Goal: Transaction & Acquisition: Subscribe to service/newsletter

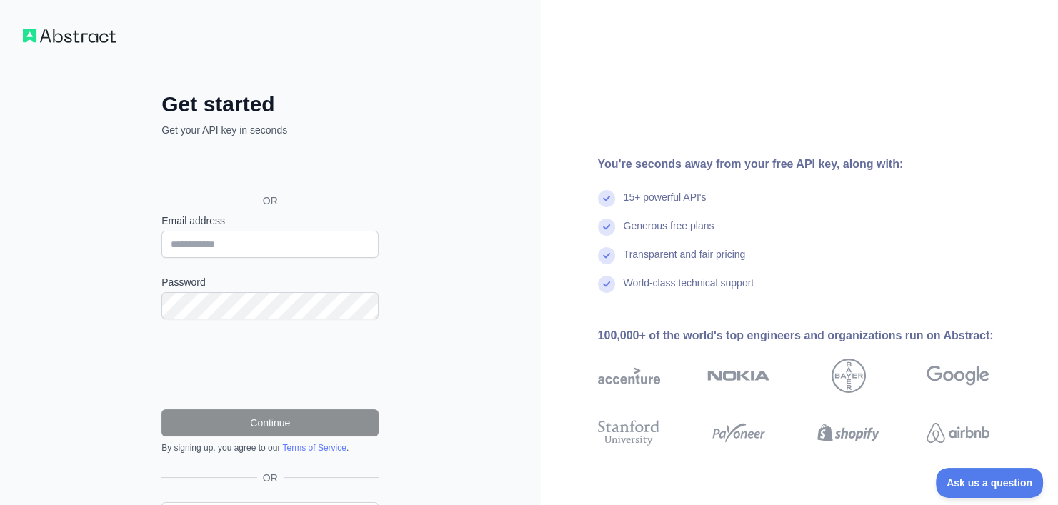
click at [280, 257] on form "Email address Password Continue By signing up, you agree to our Terms of Servic…" at bounding box center [269, 334] width 217 height 240
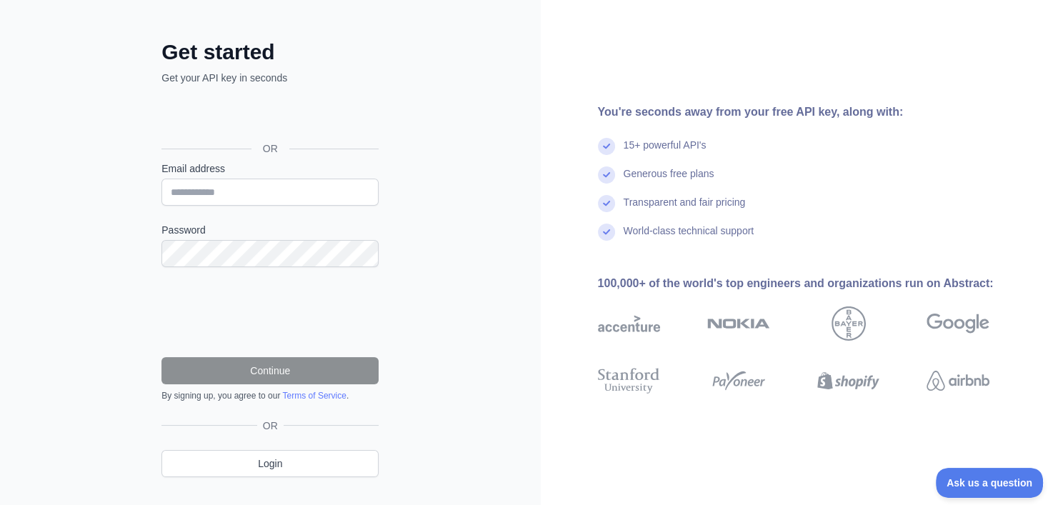
scroll to position [51, 0]
click at [249, 206] on form "Email address Password Continue By signing up, you agree to our Terms of Servic…" at bounding box center [269, 282] width 217 height 240
click at [249, 197] on input "Email address" at bounding box center [269, 192] width 217 height 27
type input "**********"
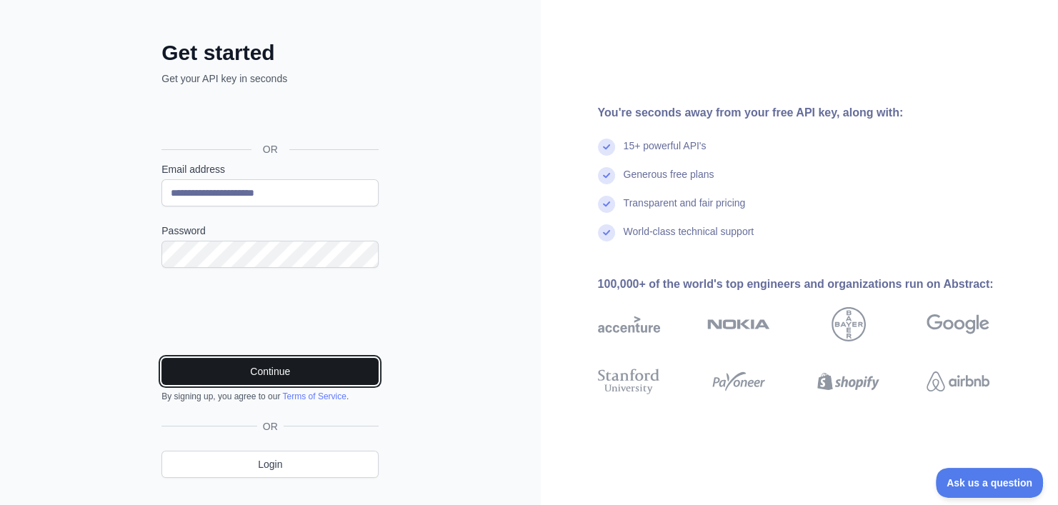
click at [227, 371] on button "Continue" at bounding box center [269, 371] width 217 height 27
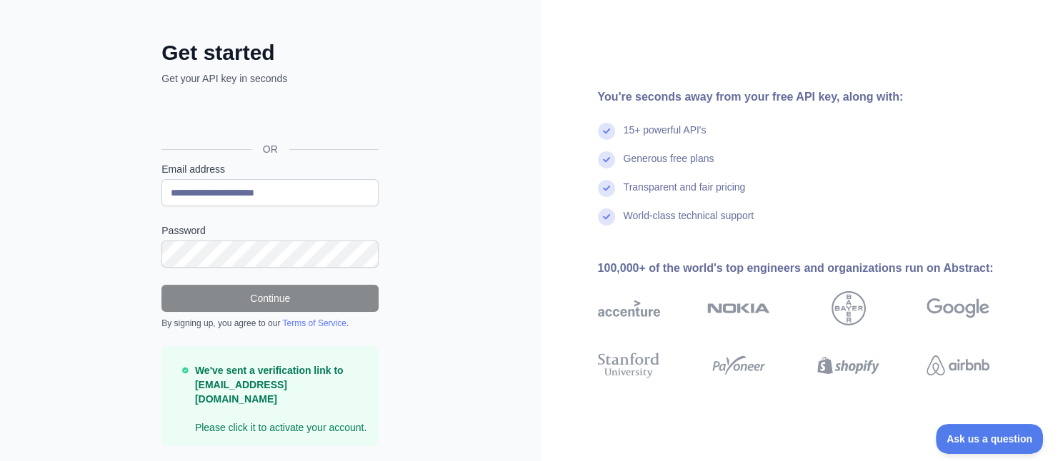
scroll to position [77, 0]
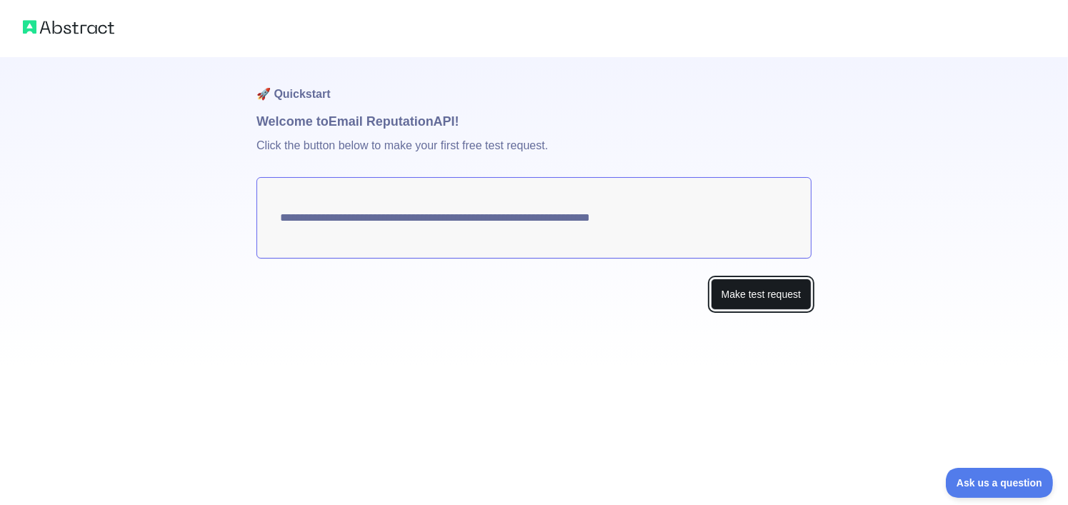
click at [754, 306] on button "Make test request" at bounding box center [761, 295] width 101 height 32
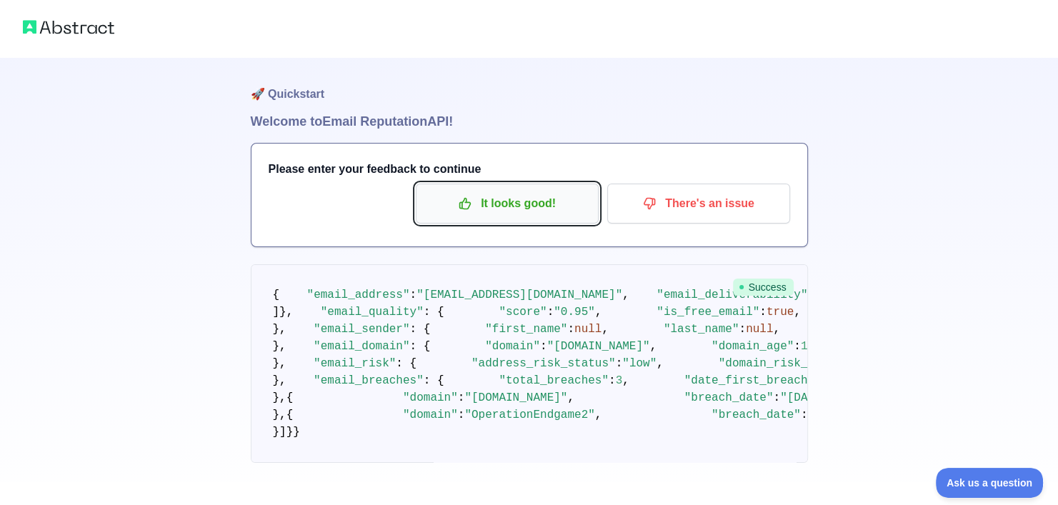
click at [576, 210] on p "It looks good!" at bounding box center [506, 203] width 161 height 24
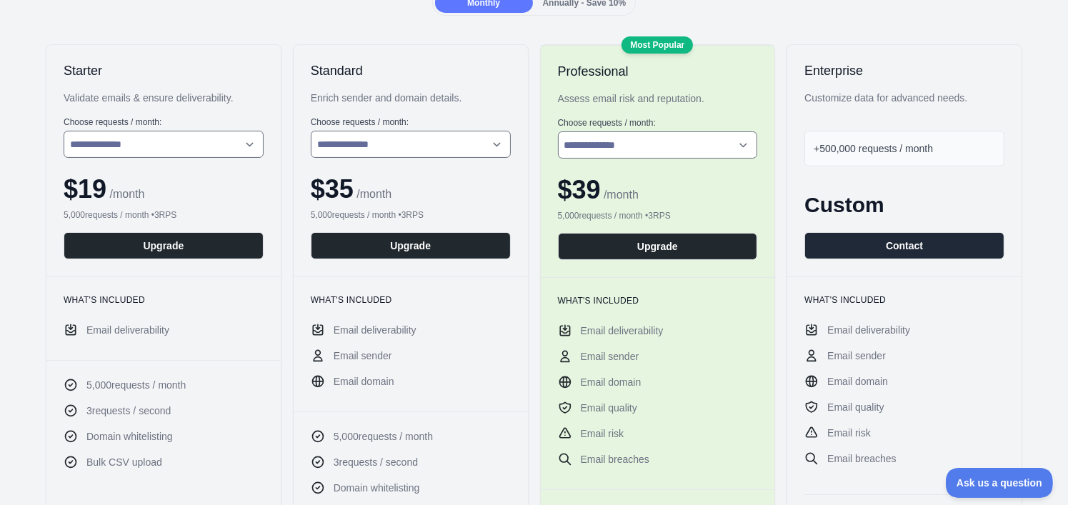
scroll to position [204, 0]
